Goal: Find specific page/section: Find specific page/section

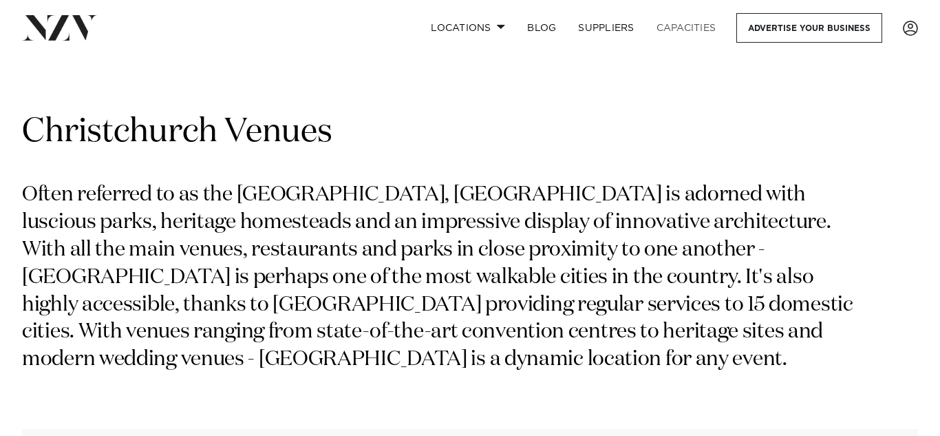
click at [705, 23] on link "Capacities" at bounding box center [686, 28] width 82 height 30
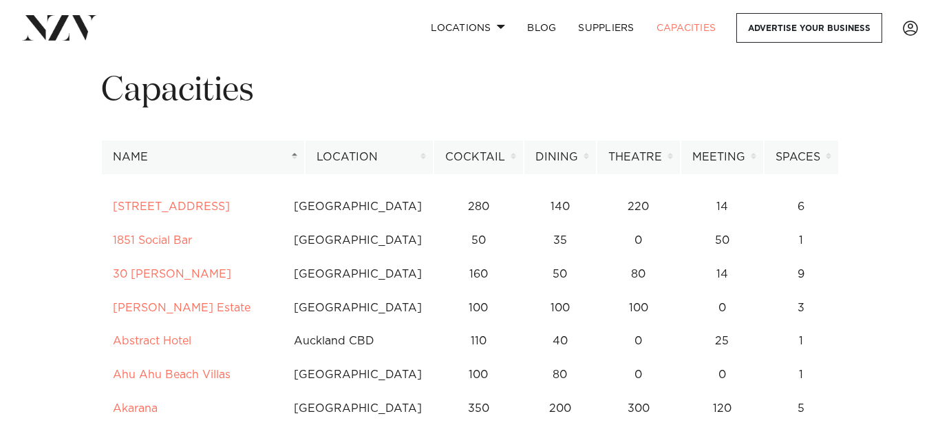
click at [468, 156] on th "Cocktail" at bounding box center [478, 157] width 90 height 34
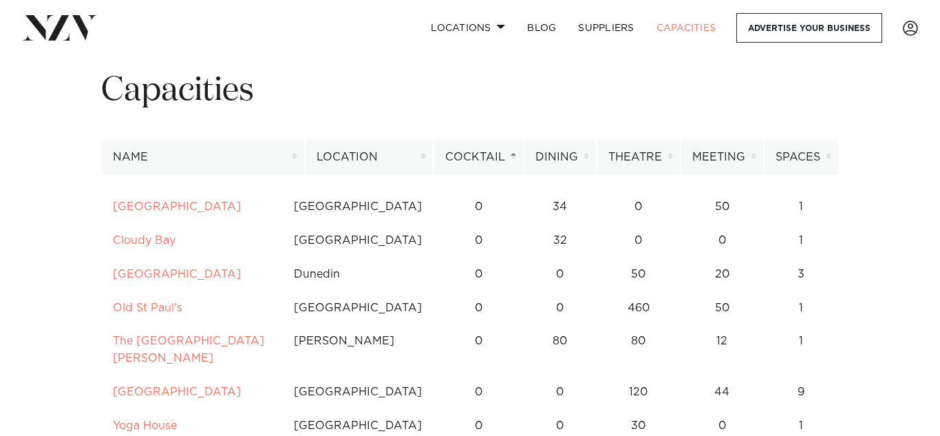
click at [512, 158] on th "Cocktail" at bounding box center [478, 157] width 90 height 34
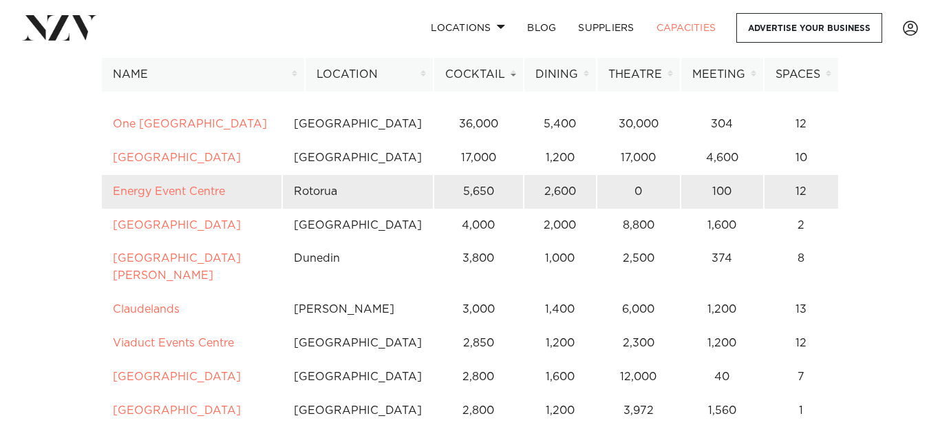
scroll to position [129, 0]
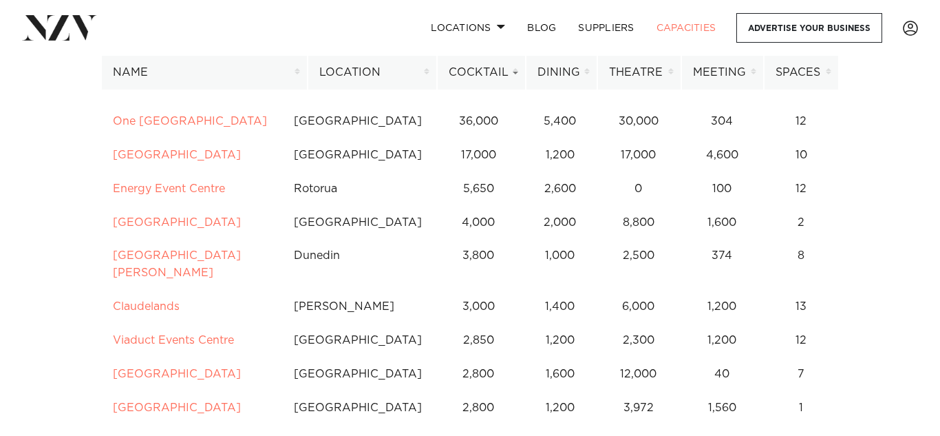
click at [386, 78] on th "Location" at bounding box center [372, 73] width 129 height 34
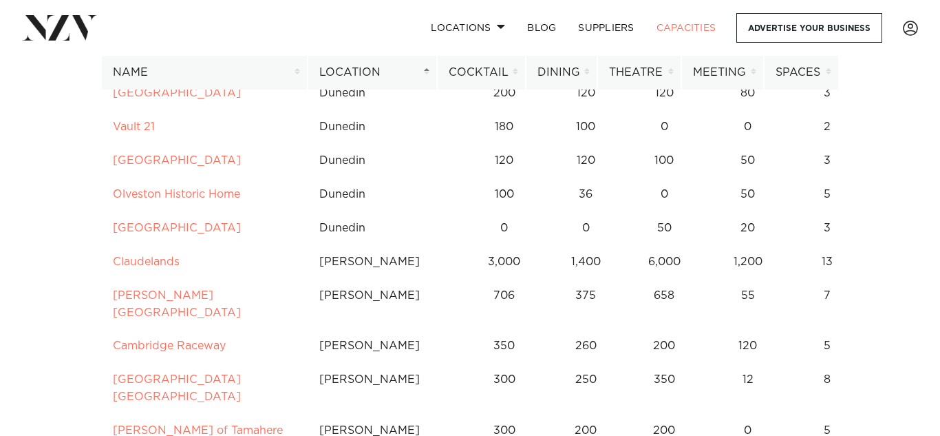
scroll to position [6473, 0]
